Goal: Task Accomplishment & Management: Manage account settings

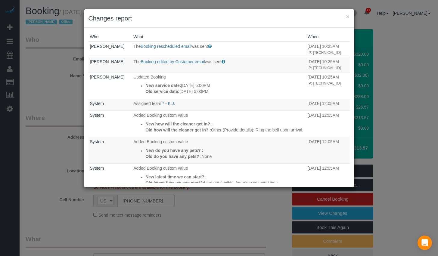
select select "NY"
select select "2"
select select "string:paypal"
select select "spot10"
select select "number:89"
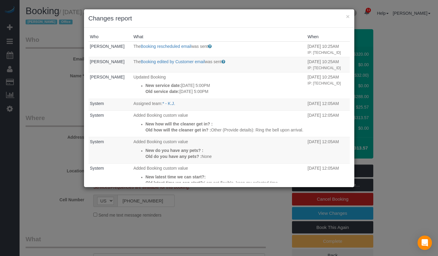
select select "number:90"
select select "number:15"
select select "number:7"
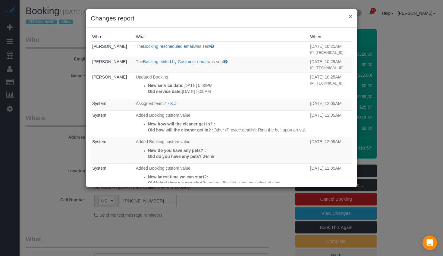
click at [349, 17] on button "×" at bounding box center [351, 16] width 4 height 6
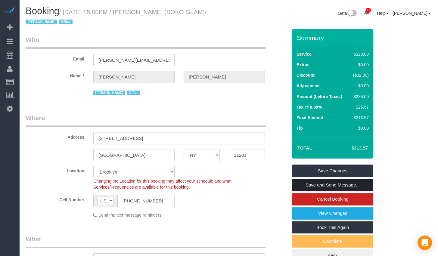
click at [303, 183] on link "Save and Send Message..." at bounding box center [332, 185] width 81 height 13
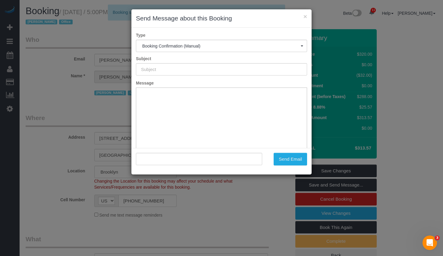
type input "Cleaning Confirmed for [DATE] 5:00pm"
type input ""[PERSON_NAME]" <[PERSON_NAME][EMAIL_ADDRESS][DOMAIN_NAME]>"
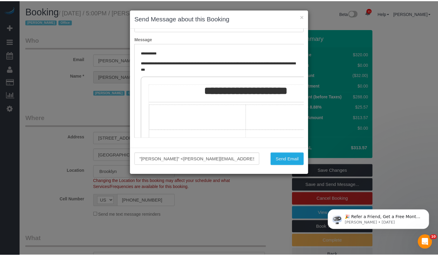
scroll to position [101, 0]
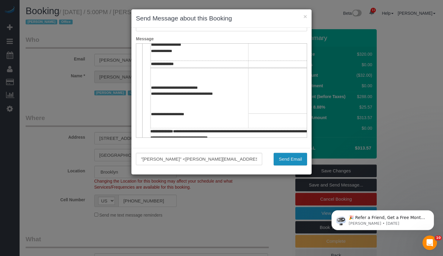
click at [300, 158] on button "Send Email" at bounding box center [290, 159] width 33 height 13
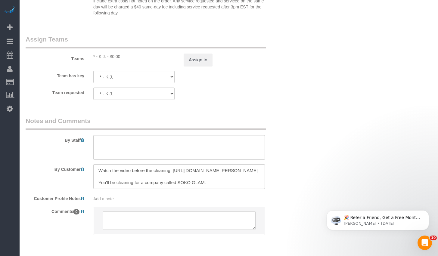
scroll to position [725, 0]
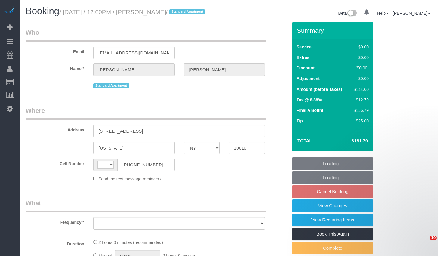
select select "NY"
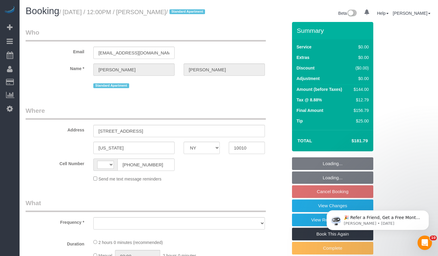
select select "string:US"
select select "number:89"
select select "number:90"
select select "number:15"
select select "number:5"
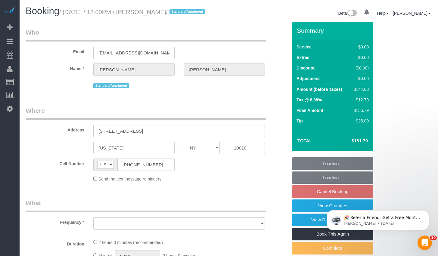
select select "object:866"
select select "1"
select select "spot5"
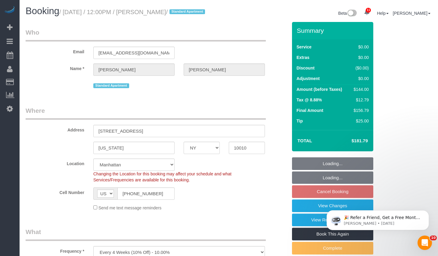
select select "object:980"
select select "string:stripe-pm_1PvJ0Y4VGloSiKo7dhGKNkSD"
select select "1"
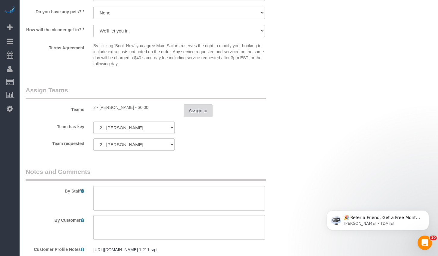
click at [199, 117] on button "Assign to" at bounding box center [198, 111] width 29 height 13
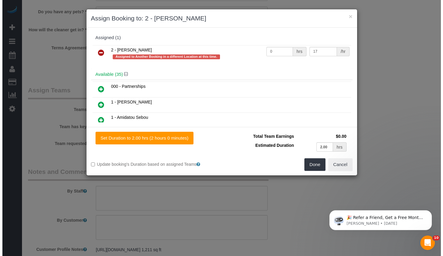
scroll to position [711, 0]
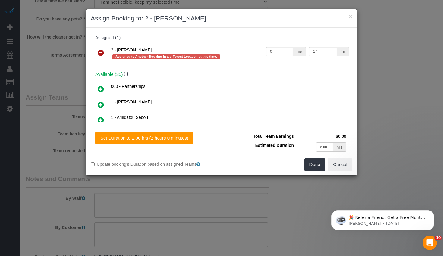
click at [103, 52] on icon at bounding box center [101, 52] width 6 height 7
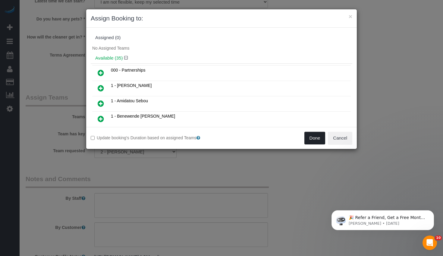
click at [314, 140] on button "Done" at bounding box center [314, 138] width 21 height 13
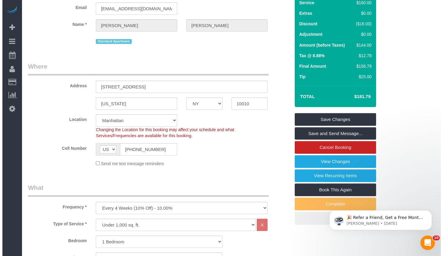
scroll to position [0, 0]
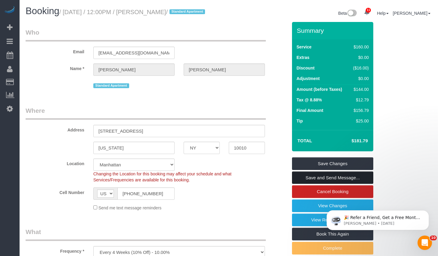
click at [318, 184] on link "Save and Send Message..." at bounding box center [332, 178] width 81 height 13
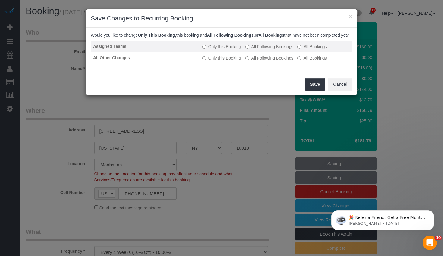
click at [257, 50] on label "All Following Bookings" at bounding box center [269, 47] width 48 height 6
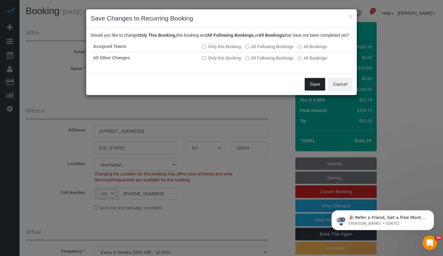
click at [313, 91] on button "Save" at bounding box center [315, 84] width 20 height 13
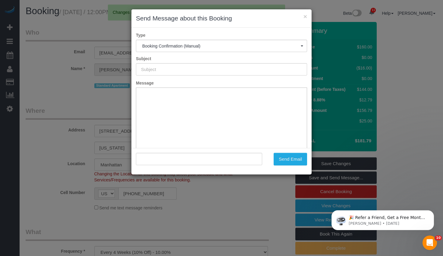
type input "Cleaning Confirmed for 08/29/2025 at 12:00pm"
type input ""Alec Schafler" <alecschafler@gmail.com>"
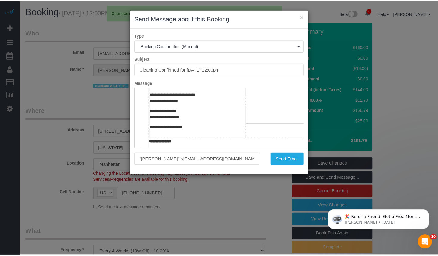
scroll to position [236, 0]
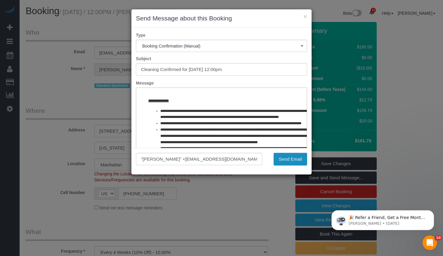
click at [295, 160] on button "Send Email" at bounding box center [290, 159] width 33 height 13
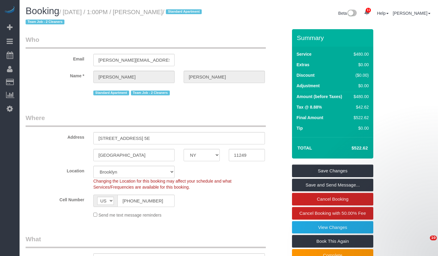
select select "NY"
select select "2"
select select "180"
select select "string:stripe-pm_1PK3kH4VGloSiKo7s3UYEN32"
select select "spot1"
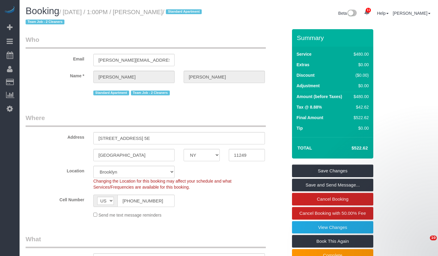
select select "number:89"
select select "number:90"
select select "number:15"
select select "number:7"
